Goal: Task Accomplishment & Management: Use online tool/utility

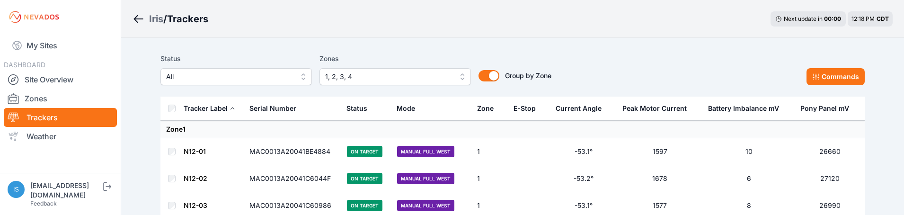
click at [459, 77] on button "1, 2, 3, 4" at bounding box center [395, 76] width 151 height 17
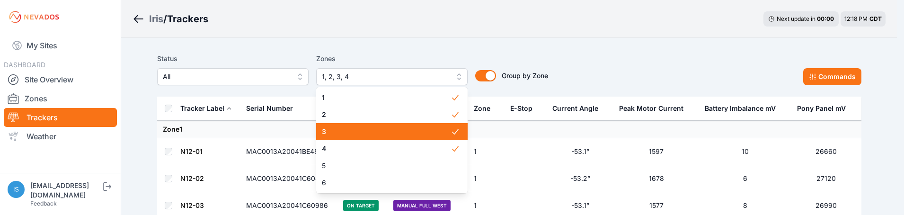
click at [460, 133] on span at bounding box center [459, 131] width 17 height 17
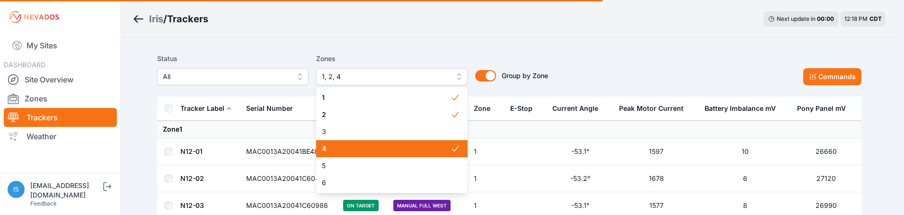
click at [457, 146] on icon at bounding box center [455, 148] width 9 height 9
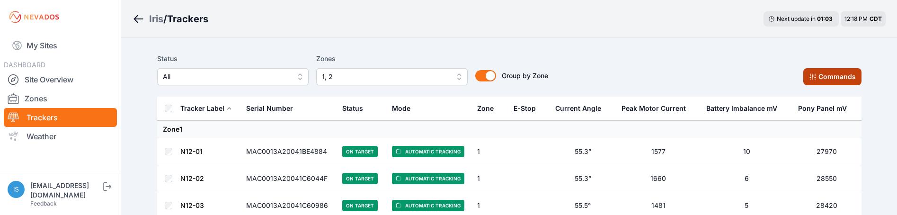
click at [825, 77] on button "Commands" at bounding box center [832, 76] width 58 height 17
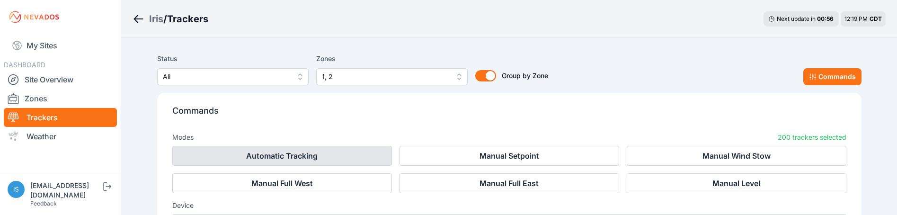
click at [344, 154] on button "Automatic Tracking" at bounding box center [282, 156] width 220 height 20
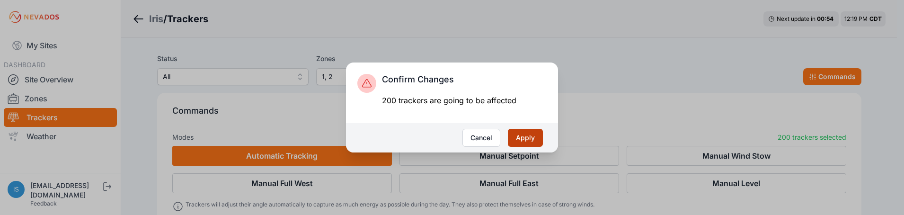
click at [522, 139] on button "Apply" at bounding box center [525, 138] width 35 height 18
